Goal: Task Accomplishment & Management: Manage account settings

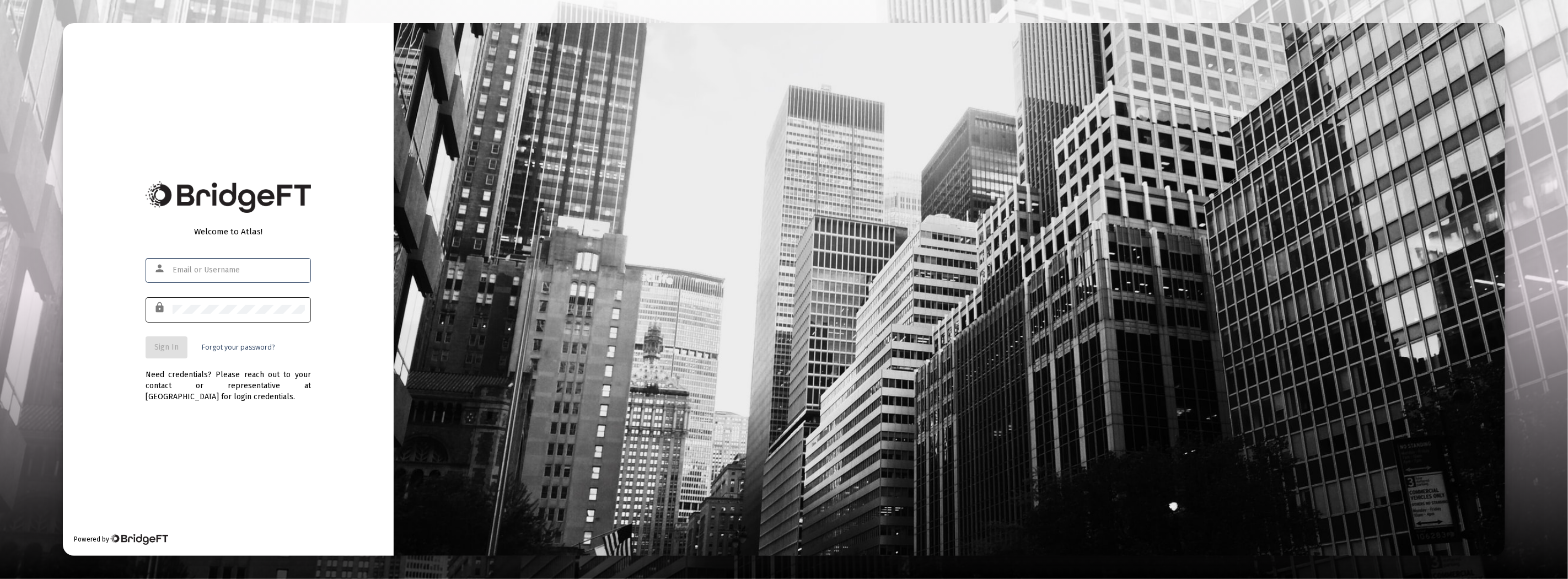
type input "[EMAIL_ADDRESS][DOMAIN_NAME]"
click at [164, 347] on span "Sign In" at bounding box center [166, 347] width 24 height 9
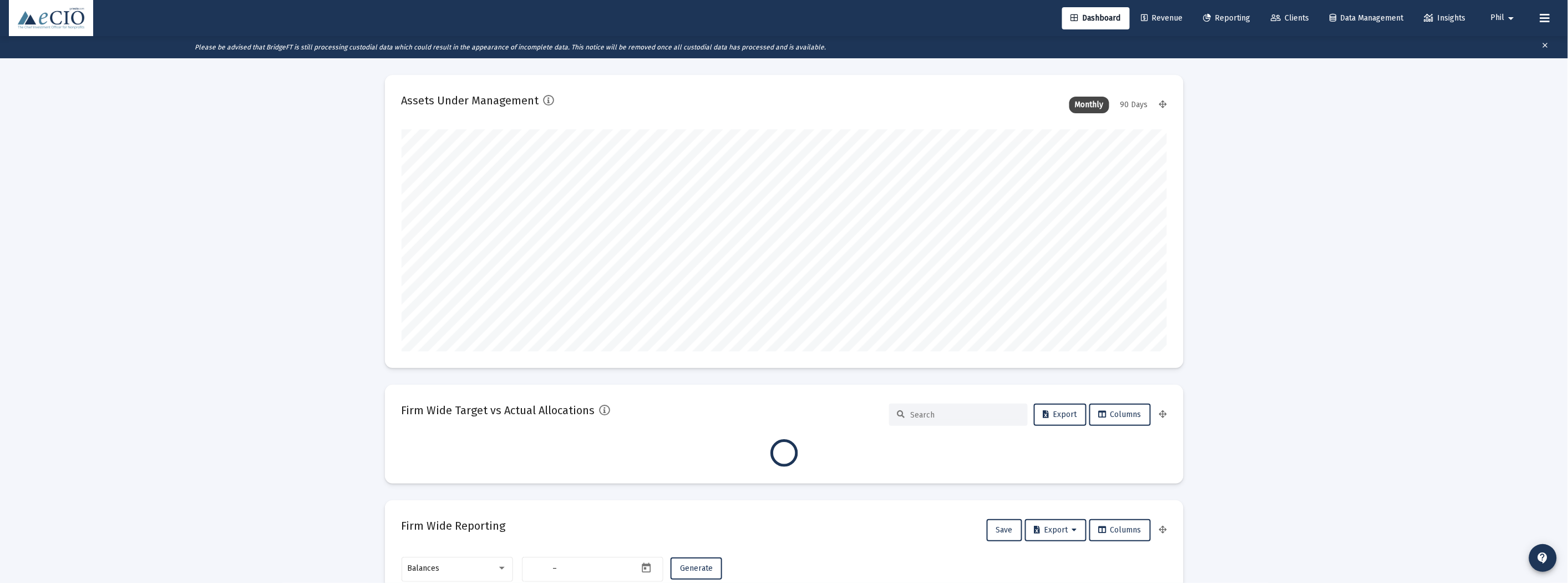
type input "[DATE]"
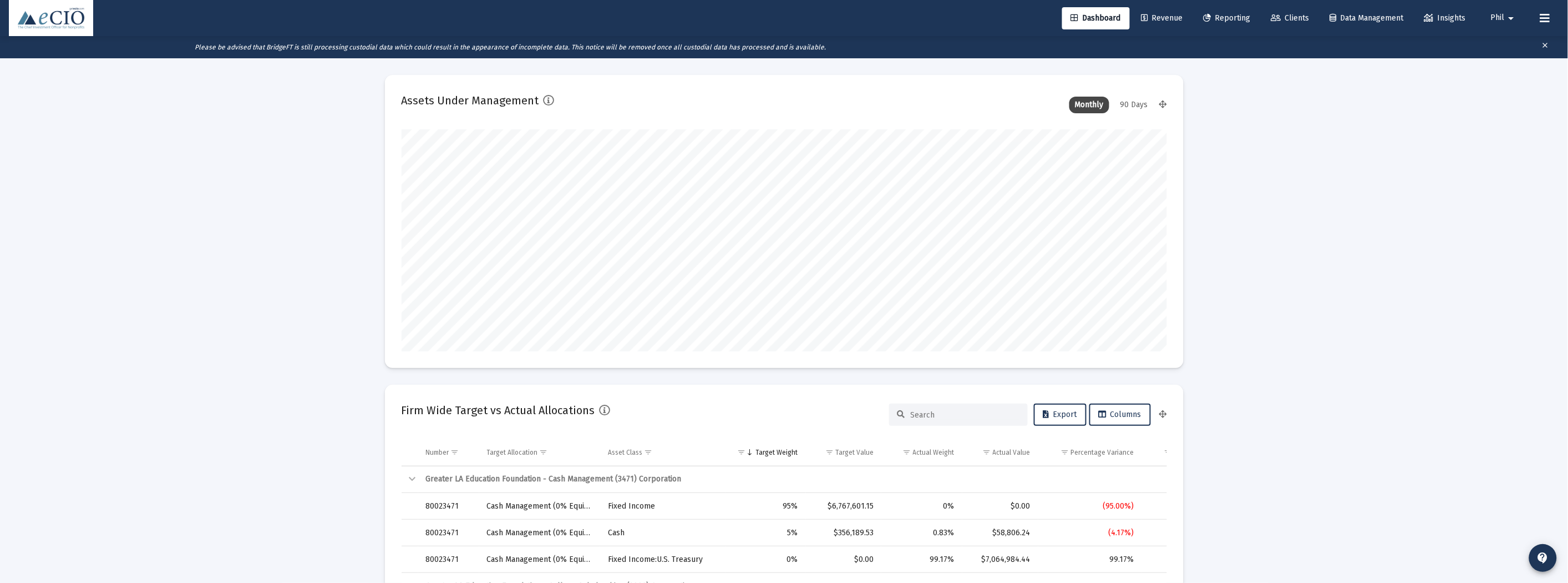
scroll to position [222, 358]
click at [1506, 21] on mat-icon "arrow_drop_down" at bounding box center [1511, 18] width 14 height 23
click at [1506, 50] on span "Settings" at bounding box center [1519, 48] width 32 height 27
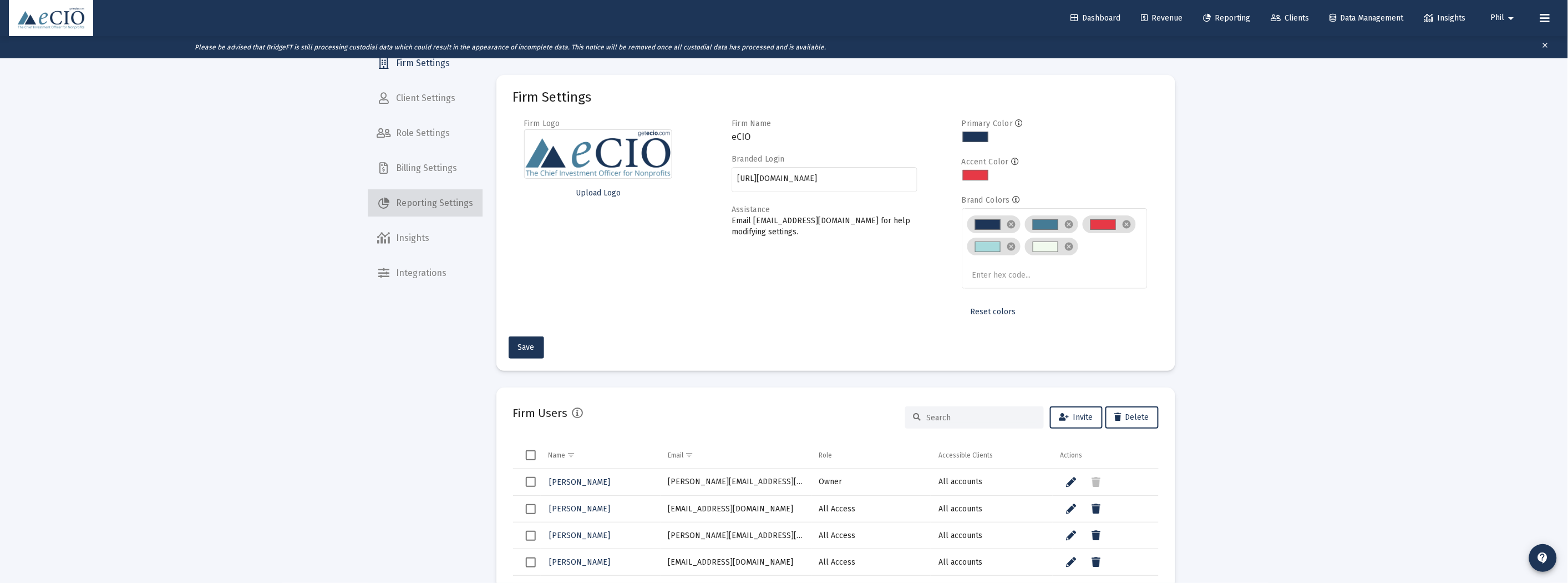
click at [441, 200] on span "Reporting Settings" at bounding box center [425, 204] width 114 height 27
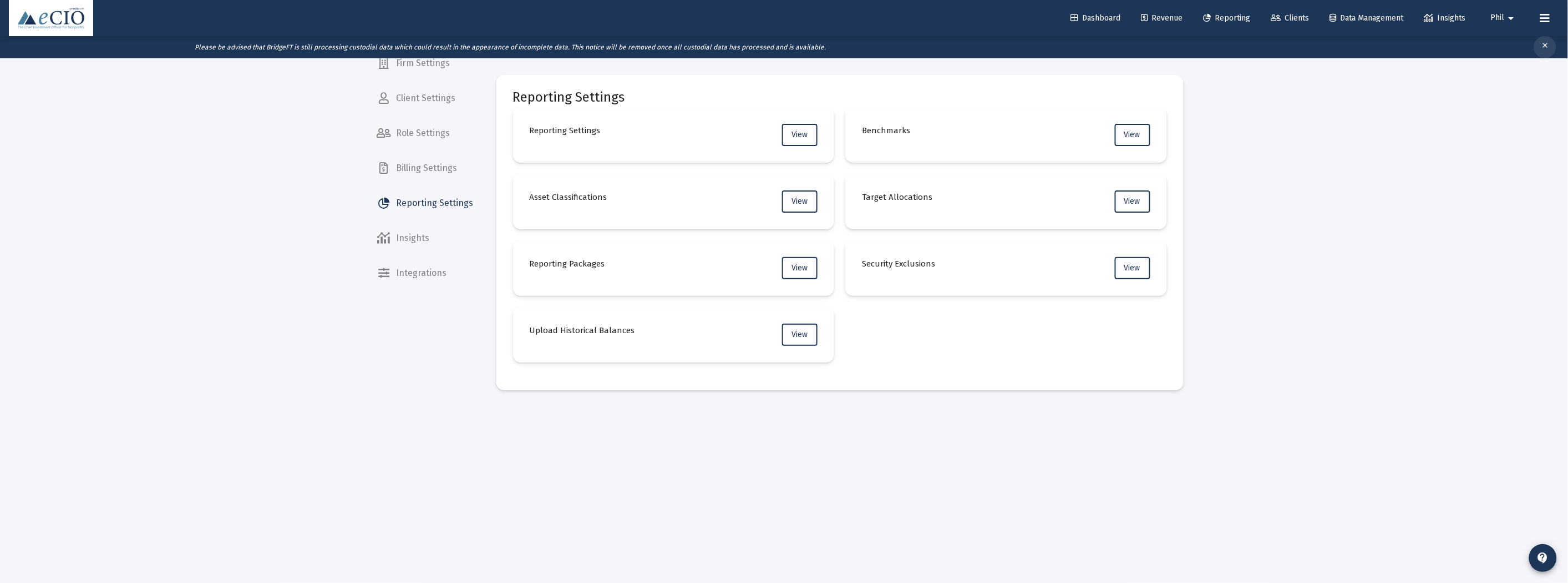
click at [1546, 43] on mat-icon "clear" at bounding box center [1545, 47] width 8 height 16
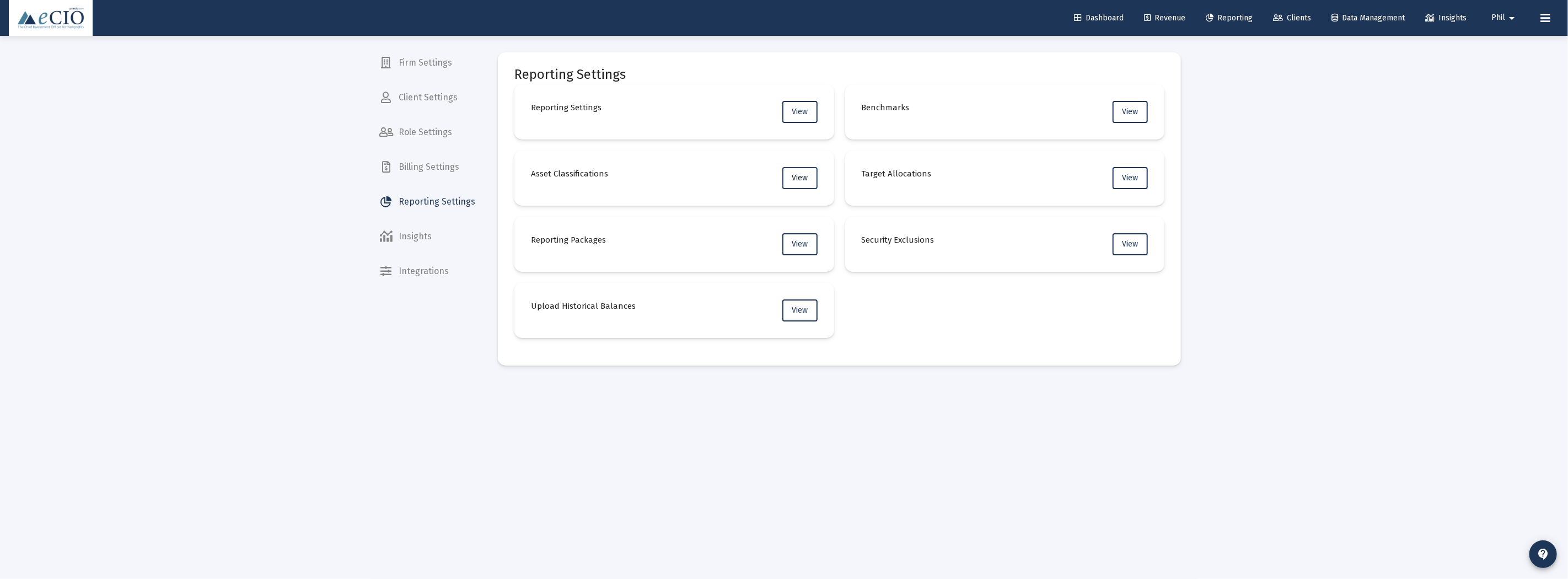
click at [804, 173] on span "View" at bounding box center [800, 177] width 16 height 9
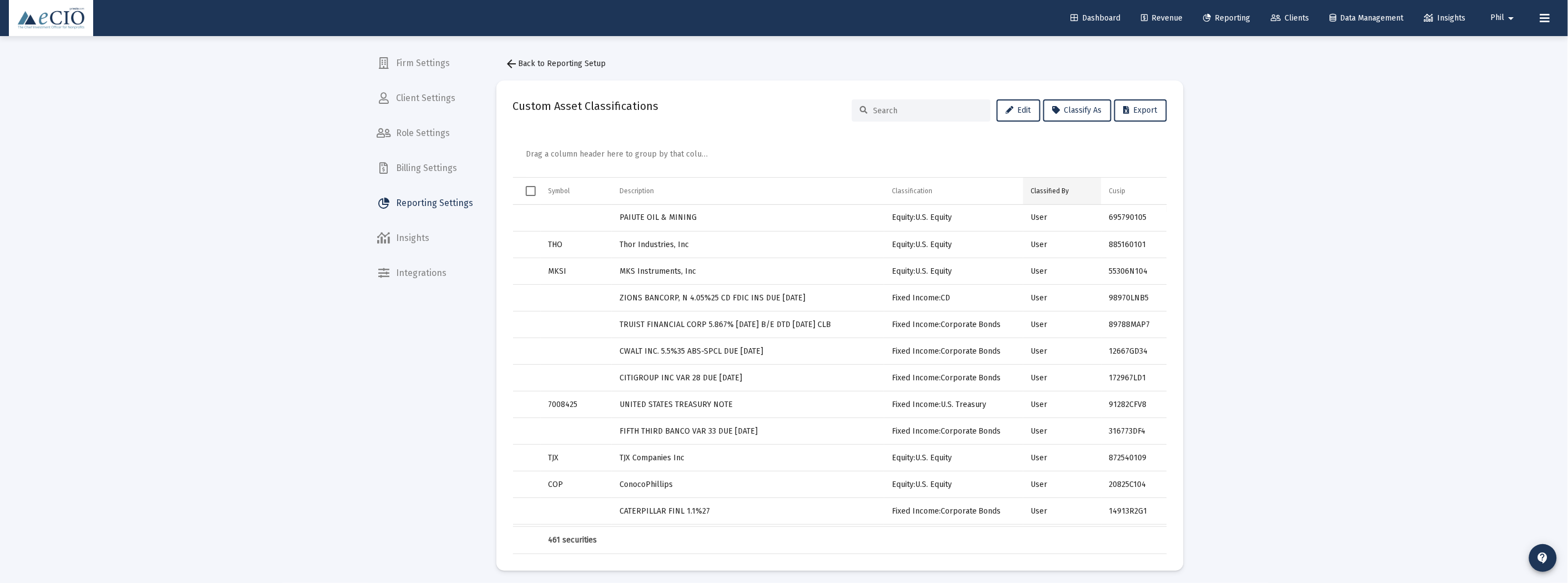
click at [1049, 187] on div "Classified By" at bounding box center [1050, 191] width 39 height 9
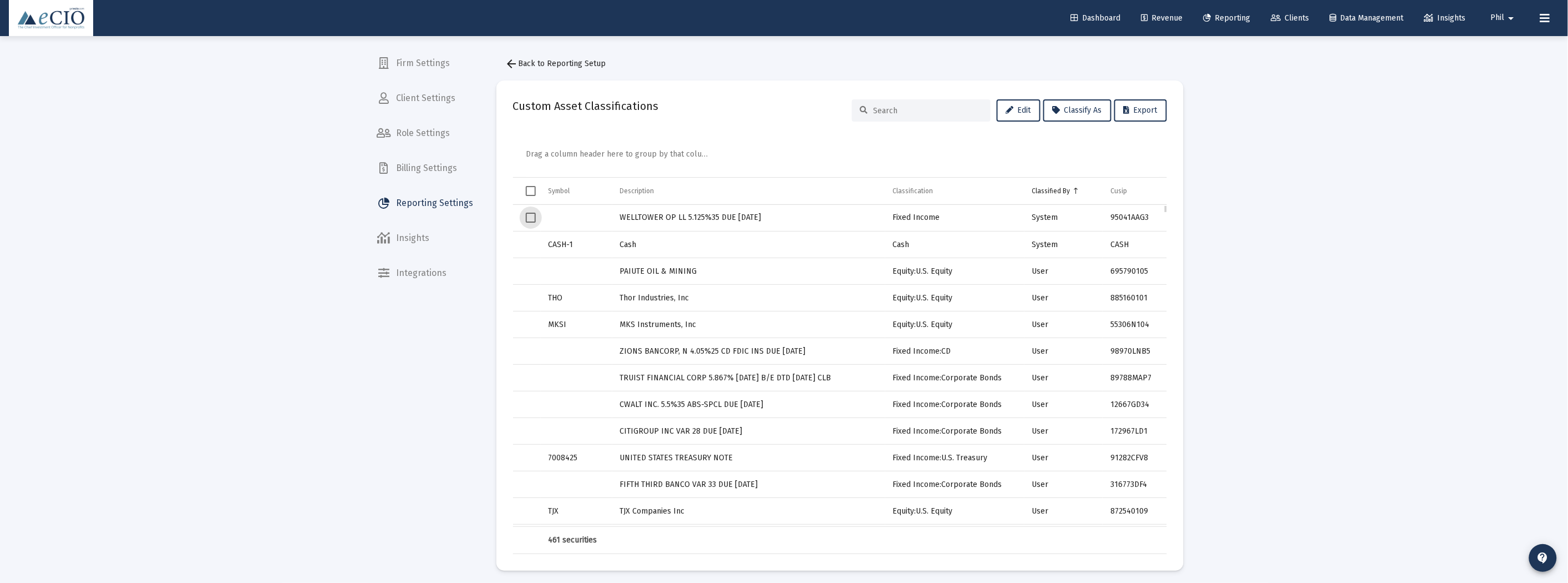
click at [530, 220] on span "Select row" at bounding box center [530, 217] width 10 height 10
click at [1074, 106] on span "Classify As" at bounding box center [1077, 110] width 50 height 9
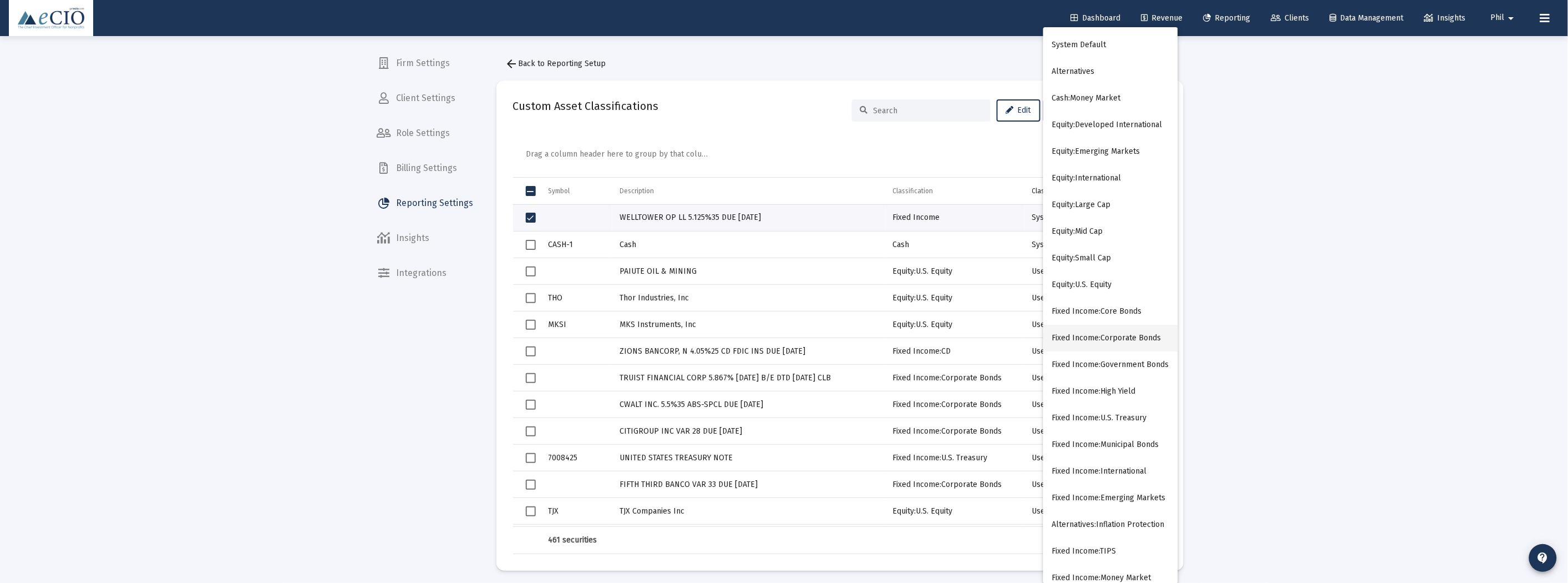
click at [1147, 333] on button "Fixed Income:Corporate Bonds" at bounding box center [1111, 338] width 135 height 27
